Goal: Navigation & Orientation: Find specific page/section

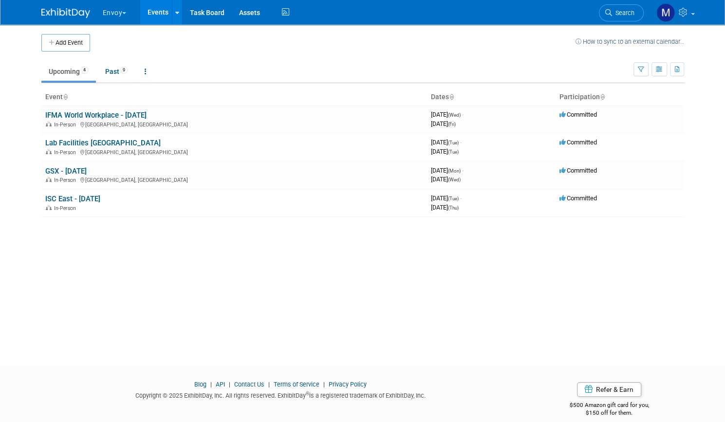
click at [110, 12] on button "Envoy" at bounding box center [120, 10] width 37 height 21
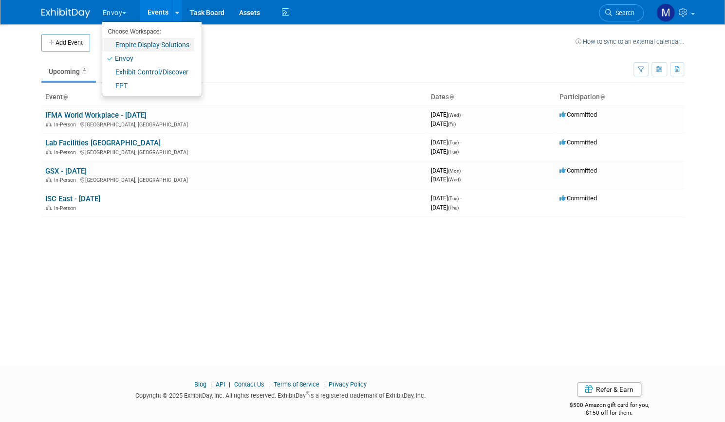
click at [120, 42] on link "Empire Display Solutions" at bounding box center [148, 45] width 92 height 14
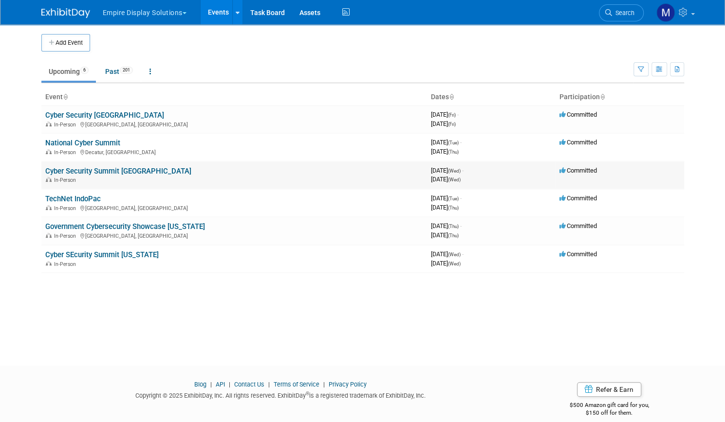
click at [102, 168] on link "Cyber Security Summit [GEOGRAPHIC_DATA]" at bounding box center [118, 171] width 146 height 9
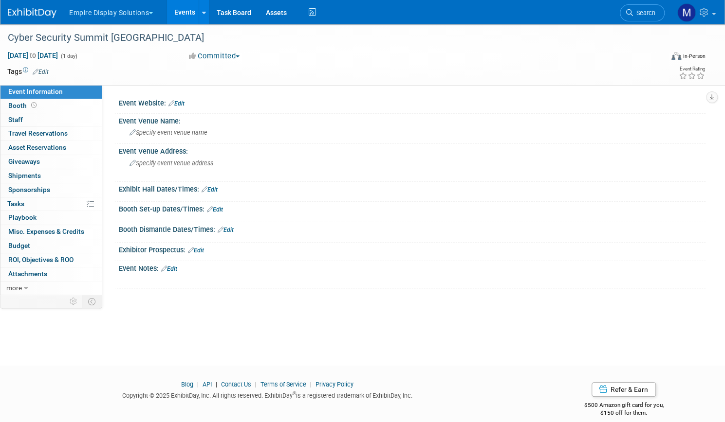
click at [202, 13] on link "Events" at bounding box center [185, 12] width 36 height 24
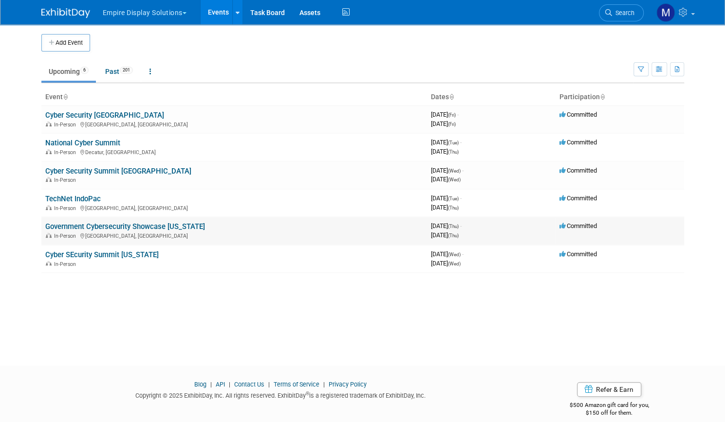
click at [125, 229] on link "Government Cybersecurity Showcase [US_STATE]" at bounding box center [125, 226] width 160 height 9
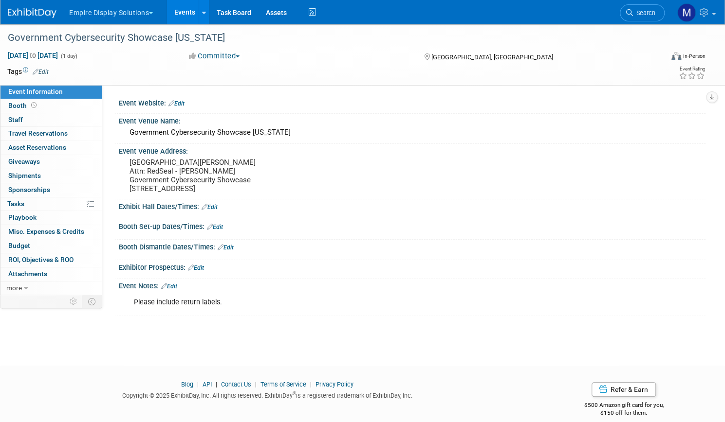
click at [202, 6] on link "Events" at bounding box center [185, 12] width 36 height 24
